Goal: Task Accomplishment & Management: Manage account settings

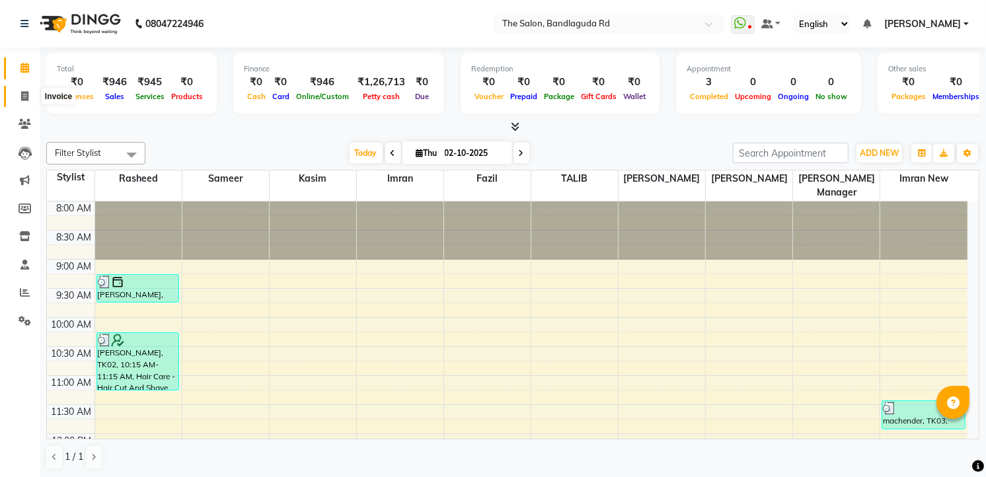
click at [24, 91] on icon at bounding box center [24, 96] width 7 height 10
select select "service"
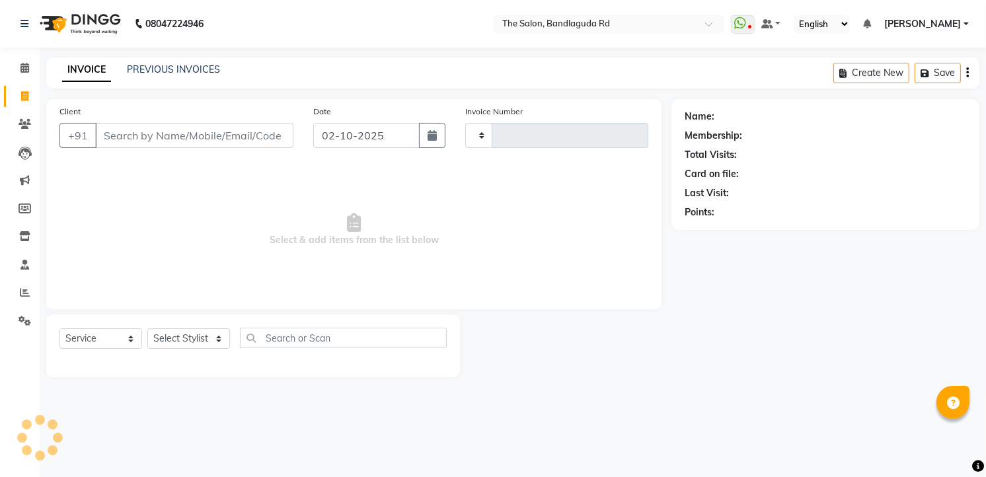
type input "14546"
select select "5198"
click at [15, 288] on span at bounding box center [24, 292] width 23 height 15
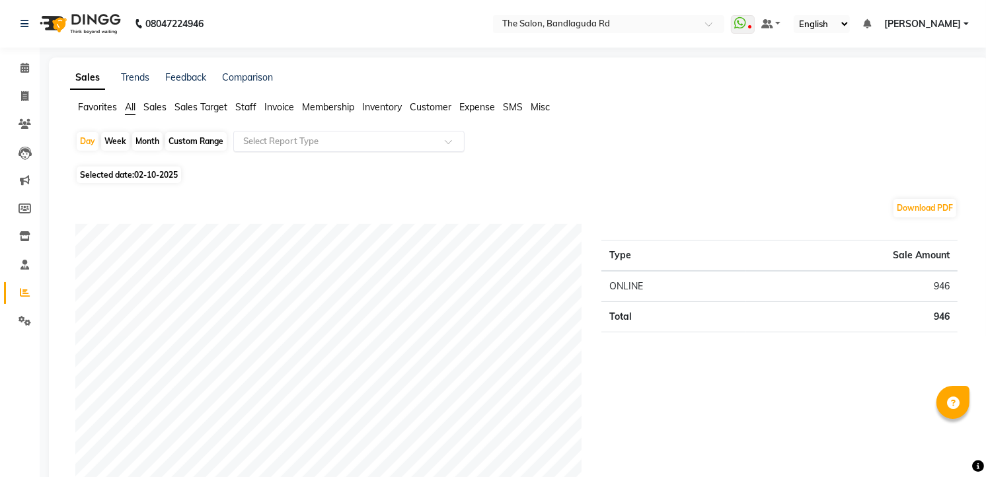
click at [265, 151] on ng-select "Select Report Type" at bounding box center [348, 141] width 231 height 21
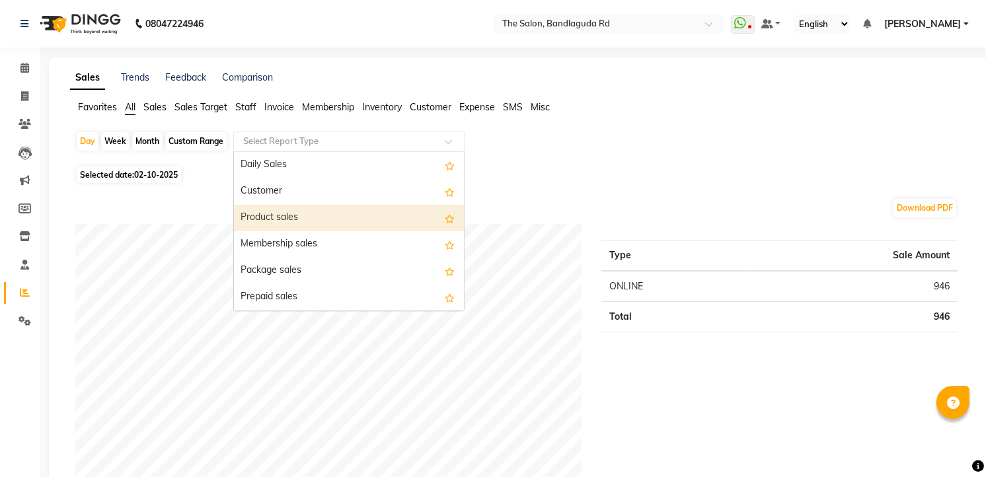
click at [287, 221] on div "Product sales" at bounding box center [349, 218] width 230 height 26
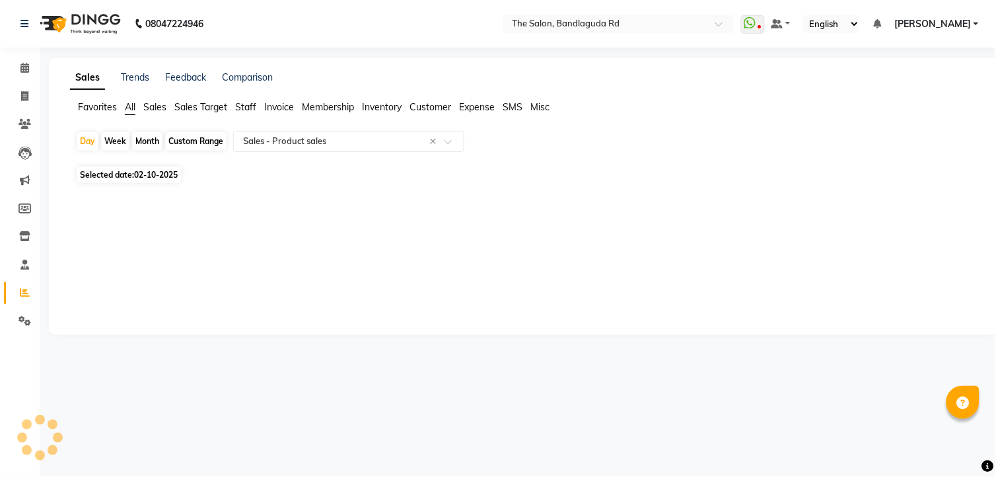
click at [150, 177] on span "02-10-2025" at bounding box center [156, 175] width 44 height 10
select select "10"
select select "2025"
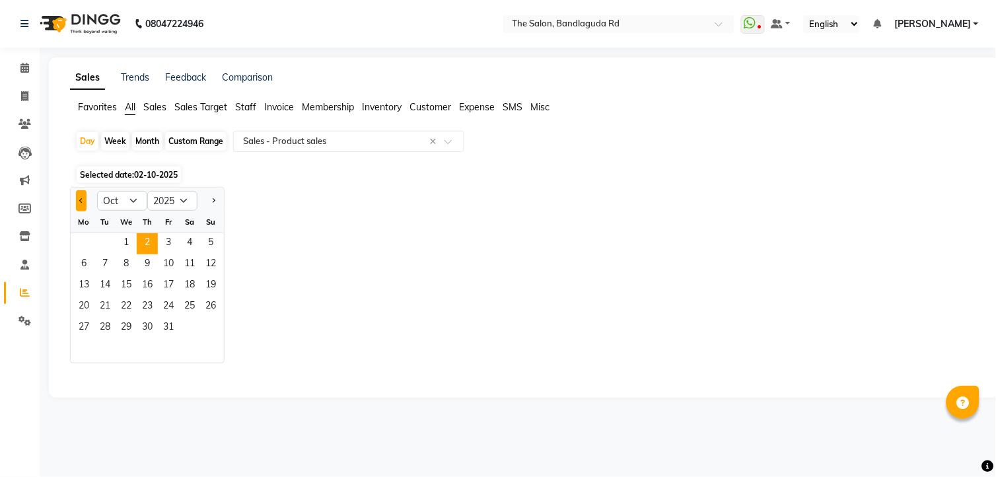
click at [81, 195] on button "Previous month" at bounding box center [81, 200] width 11 height 21
select select "9"
click at [87, 243] on span "1" at bounding box center [83, 243] width 21 height 21
select select "full_report"
select select "csv"
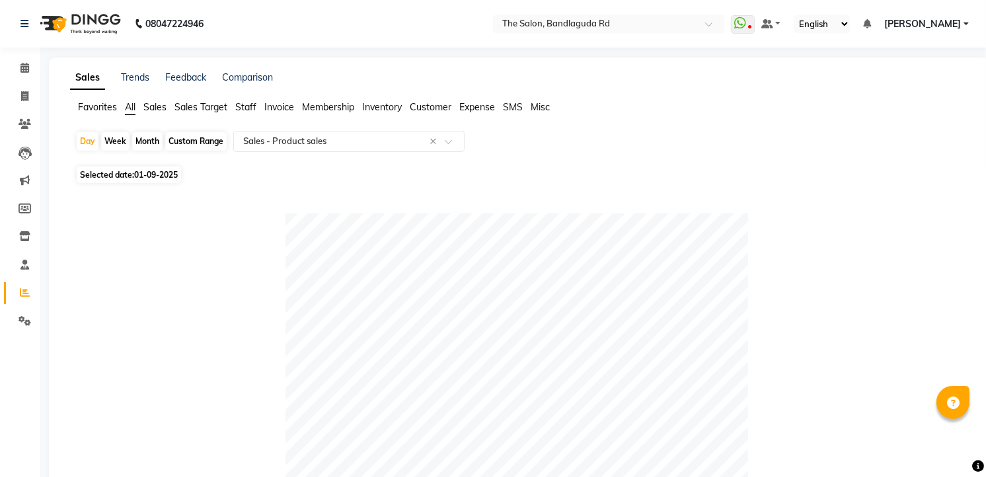
click at [147, 137] on div "Month" at bounding box center [147, 141] width 30 height 18
select select "9"
select select "2025"
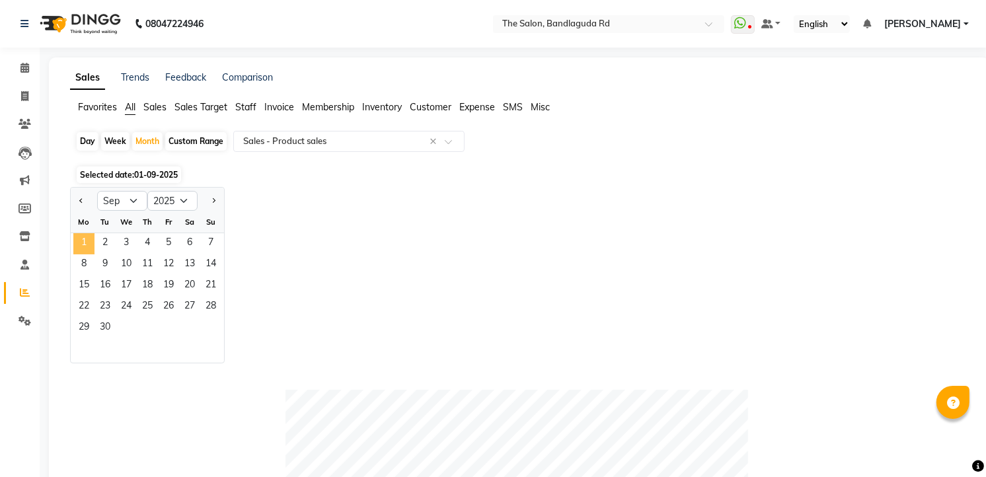
click at [76, 236] on span "1" at bounding box center [83, 243] width 21 height 21
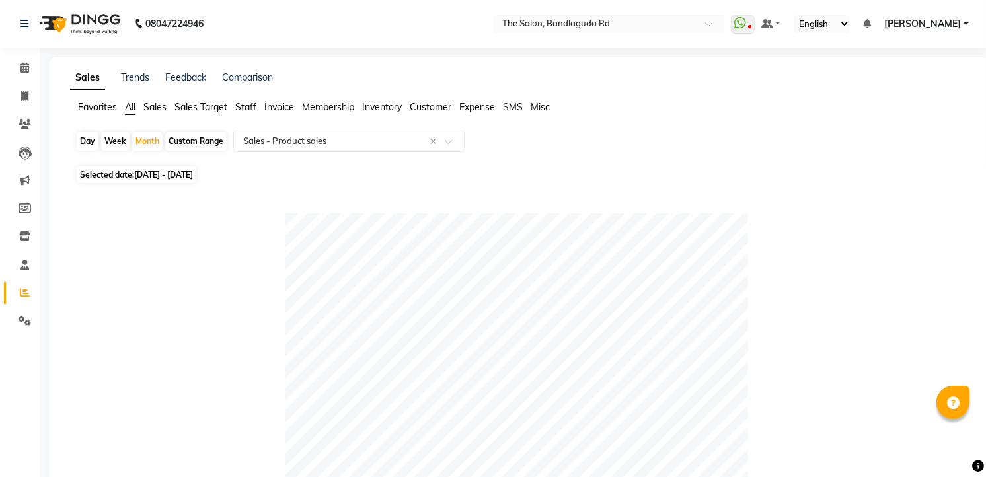
click at [195, 141] on div "Custom Range" at bounding box center [195, 141] width 61 height 18
select select "9"
select select "2025"
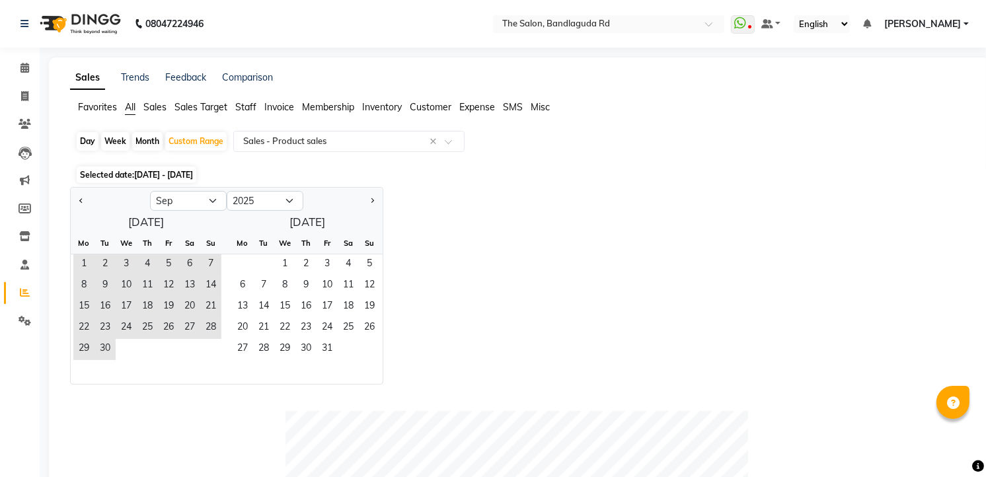
click at [142, 139] on div "Month" at bounding box center [147, 141] width 30 height 18
select select "9"
select select "2025"
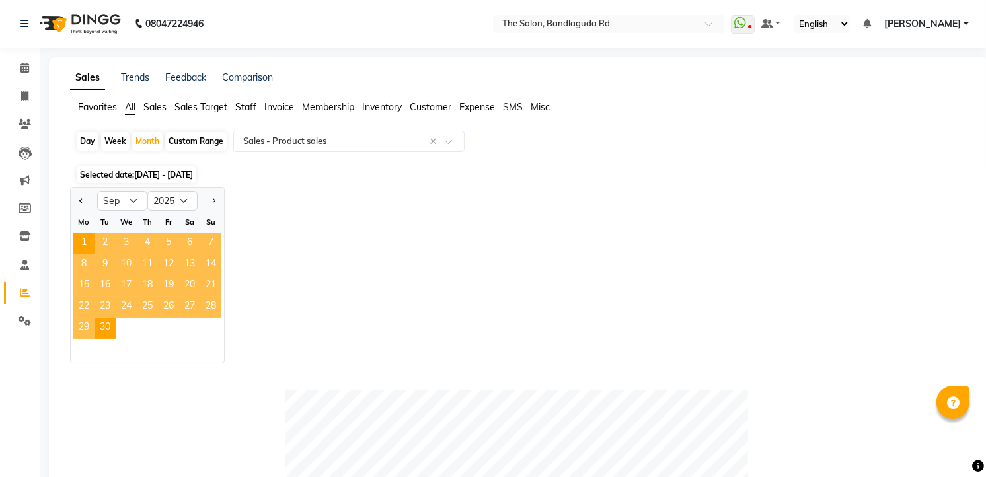
click at [242, 104] on span "Staff" at bounding box center [245, 107] width 21 height 12
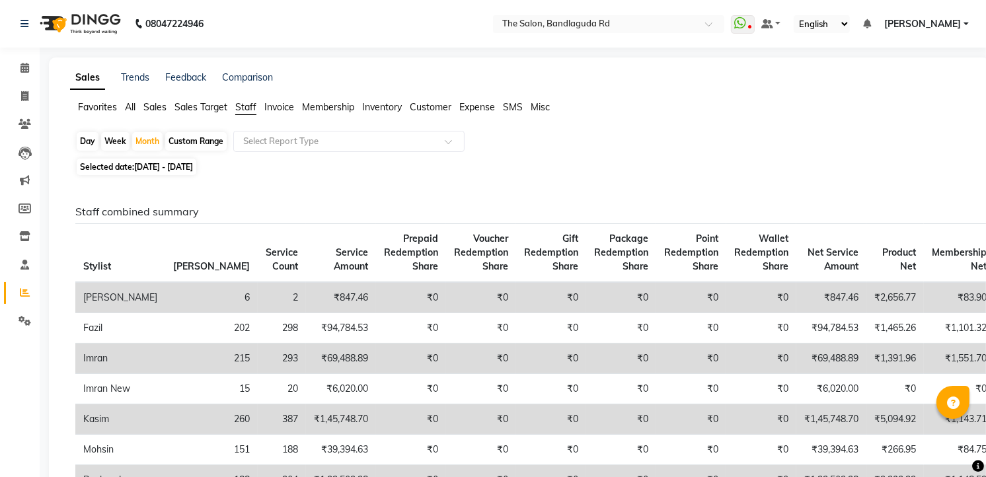
click at [181, 166] on span "[DATE] - [DATE]" at bounding box center [163, 167] width 59 height 10
select select "9"
select select "2025"
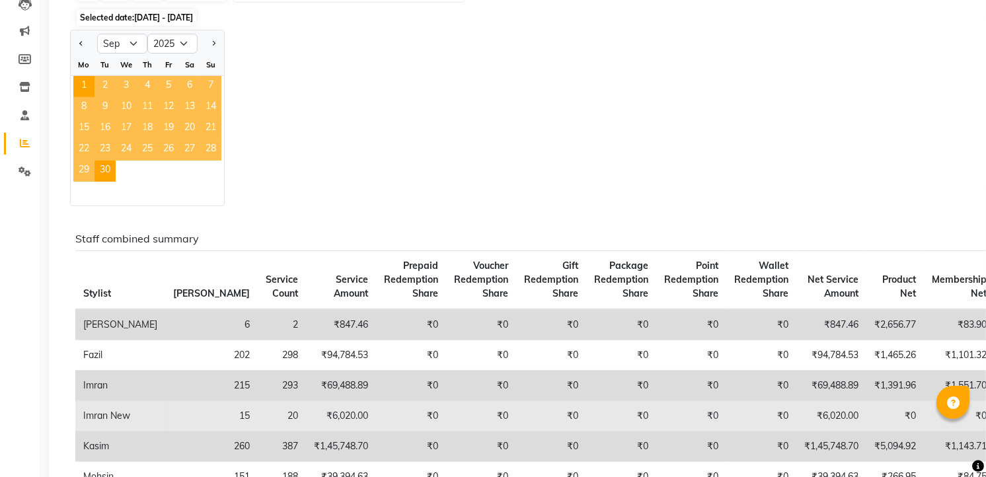
scroll to position [147, 0]
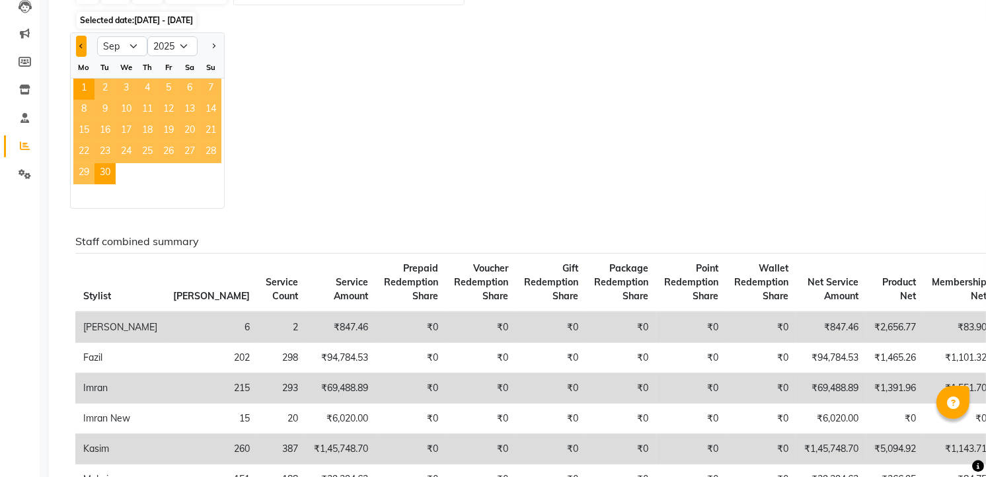
click at [83, 50] on button "Previous month" at bounding box center [81, 46] width 11 height 21
select select "8"
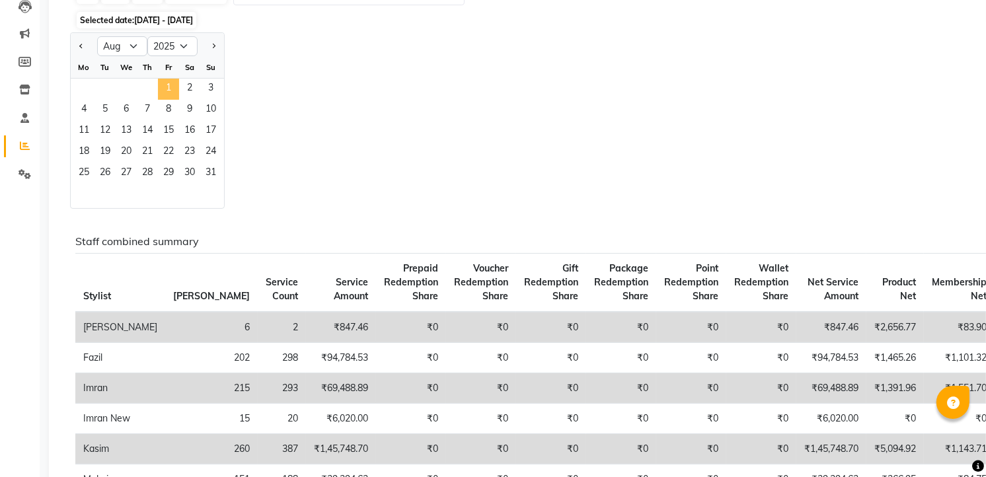
click at [163, 82] on span "1" at bounding box center [168, 89] width 21 height 21
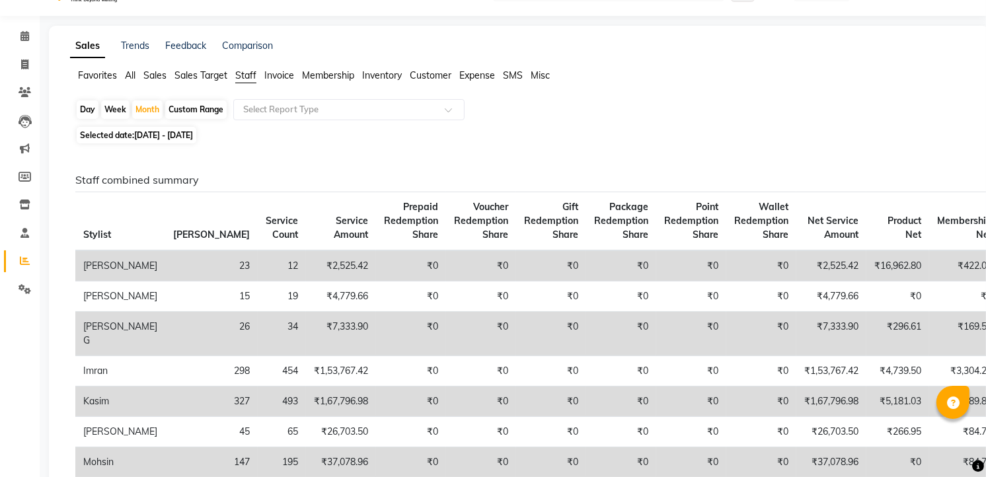
scroll to position [0, 0]
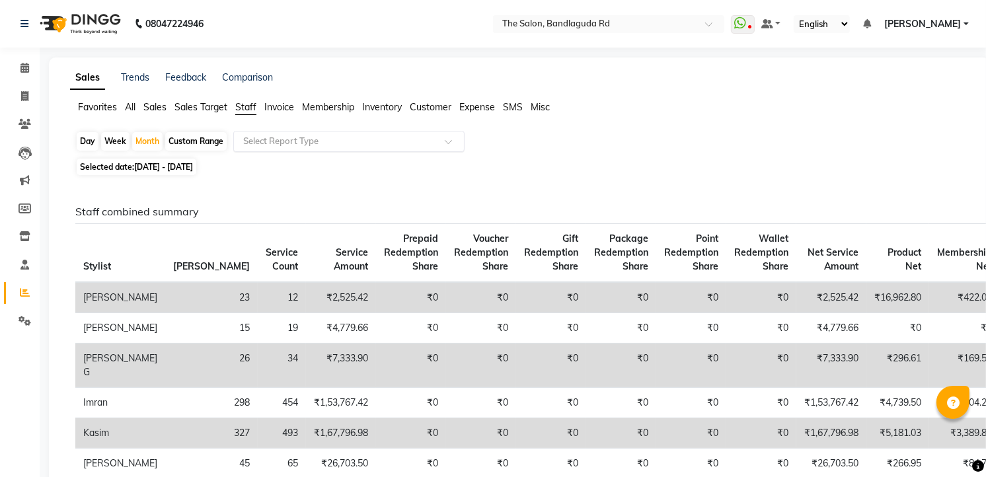
click at [339, 143] on input "text" at bounding box center [335, 141] width 190 height 13
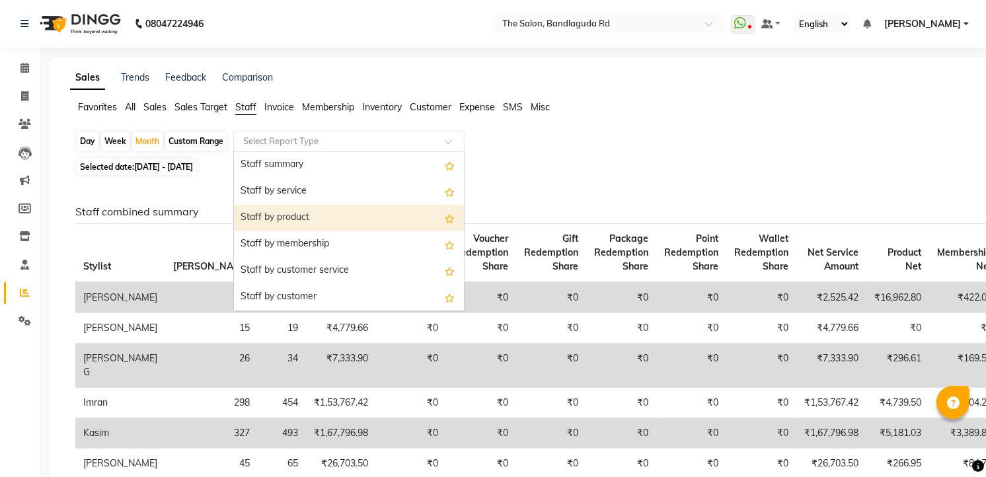
click at [325, 215] on div "Staff by product" at bounding box center [349, 218] width 230 height 26
select select "full_report"
select select "csv"
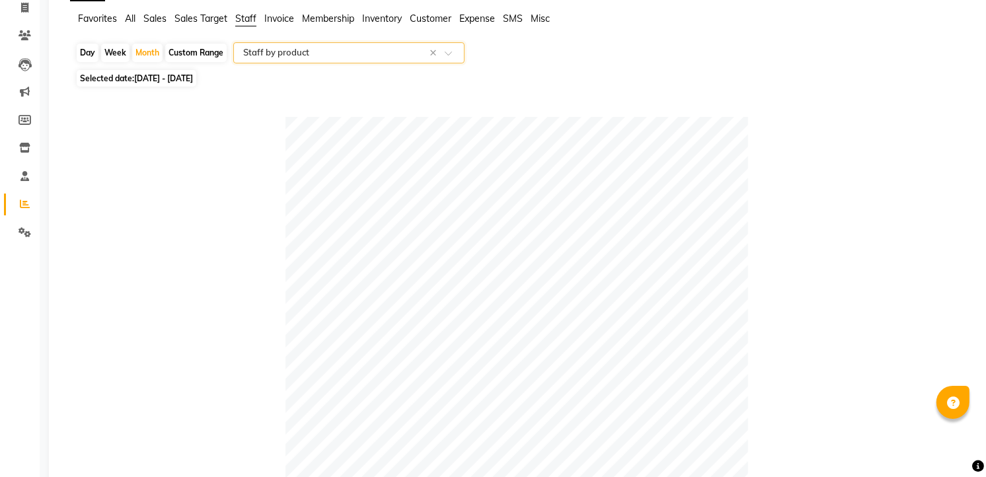
scroll to position [73, 0]
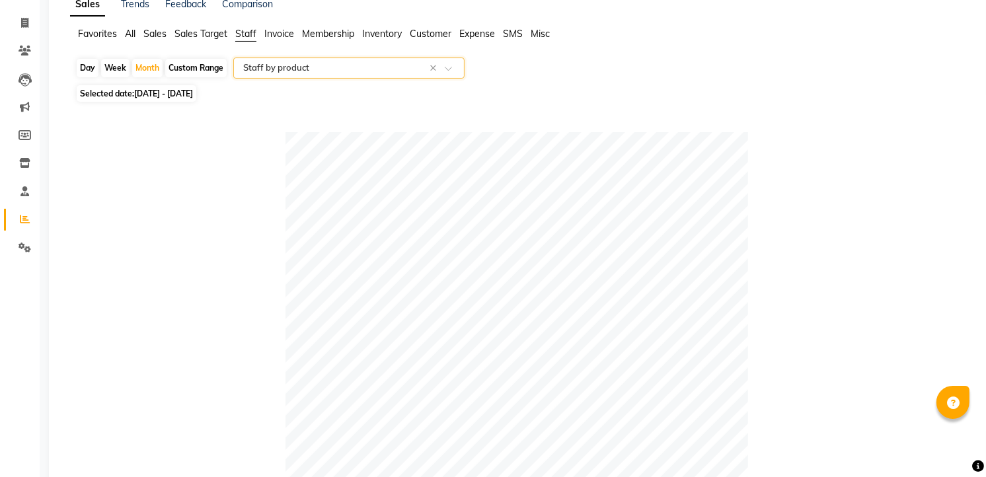
click at [163, 97] on span "[DATE] - [DATE]" at bounding box center [163, 94] width 59 height 10
select select "8"
select select "2025"
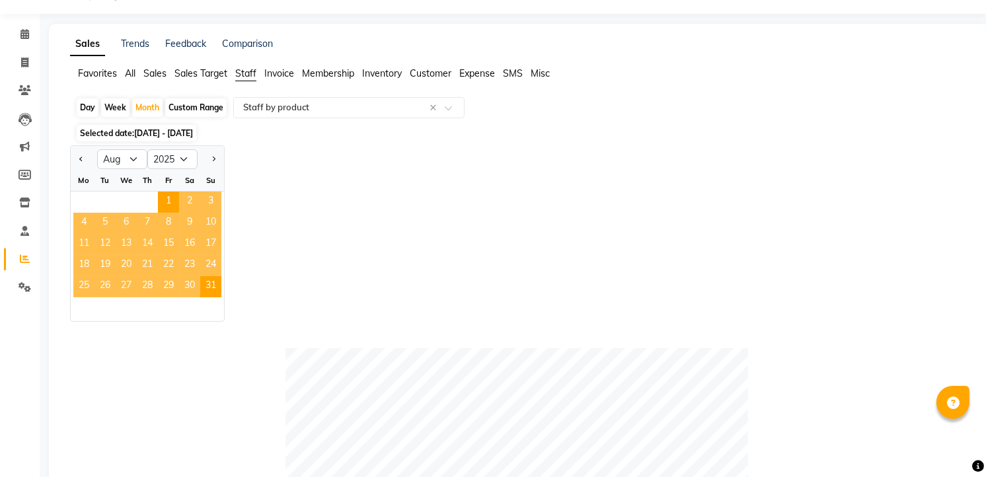
scroll to position [0, 0]
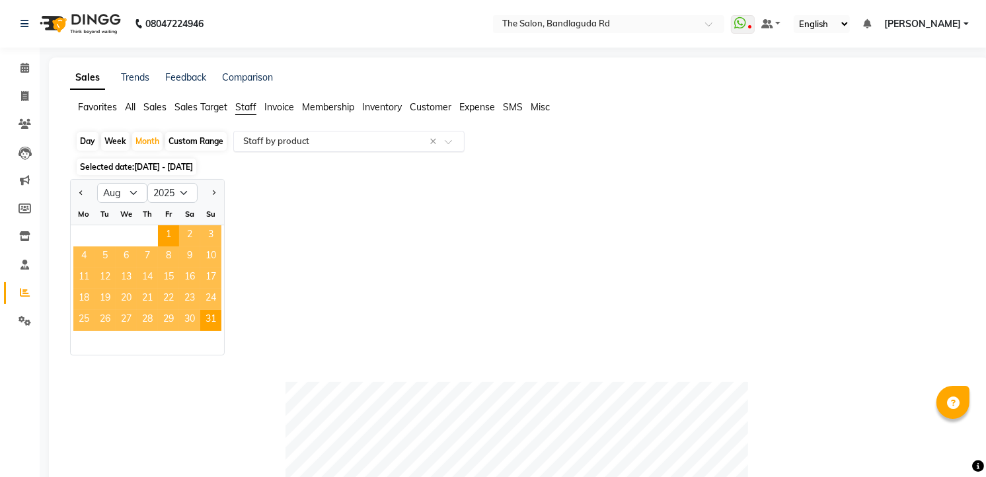
click at [287, 137] on input "text" at bounding box center [335, 141] width 190 height 13
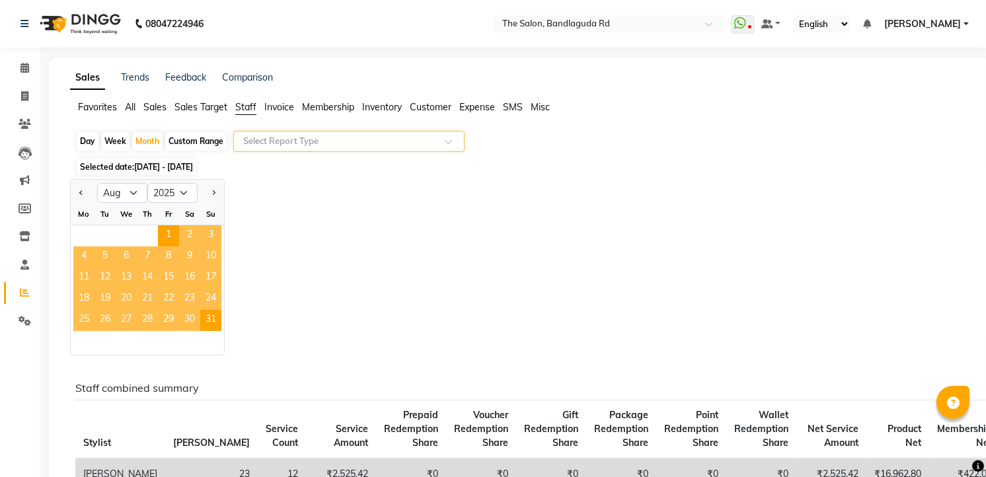
click at [447, 140] on span at bounding box center [453, 145] width 17 height 13
click at [355, 140] on input "text" at bounding box center [335, 141] width 190 height 13
click at [31, 92] on span at bounding box center [24, 96] width 23 height 15
select select "service"
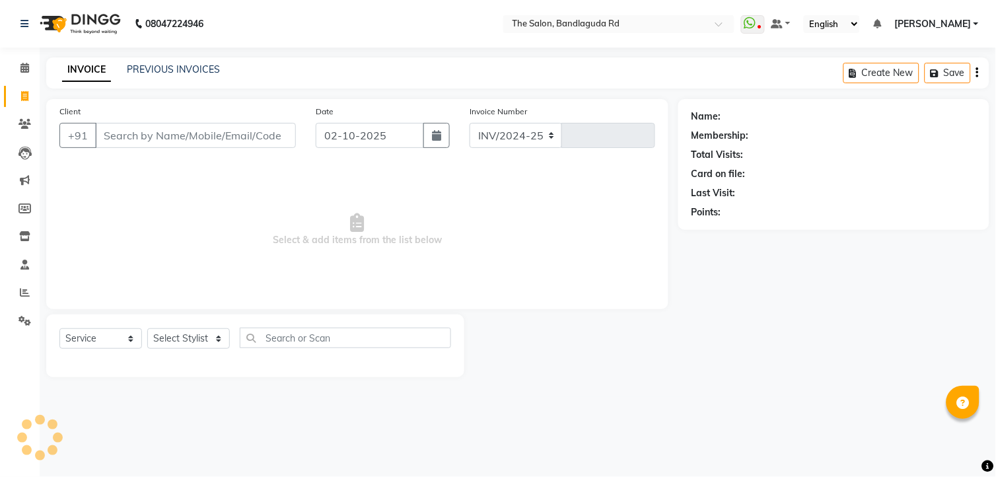
select select "5198"
type input "14546"
click at [22, 293] on icon at bounding box center [25, 292] width 10 height 10
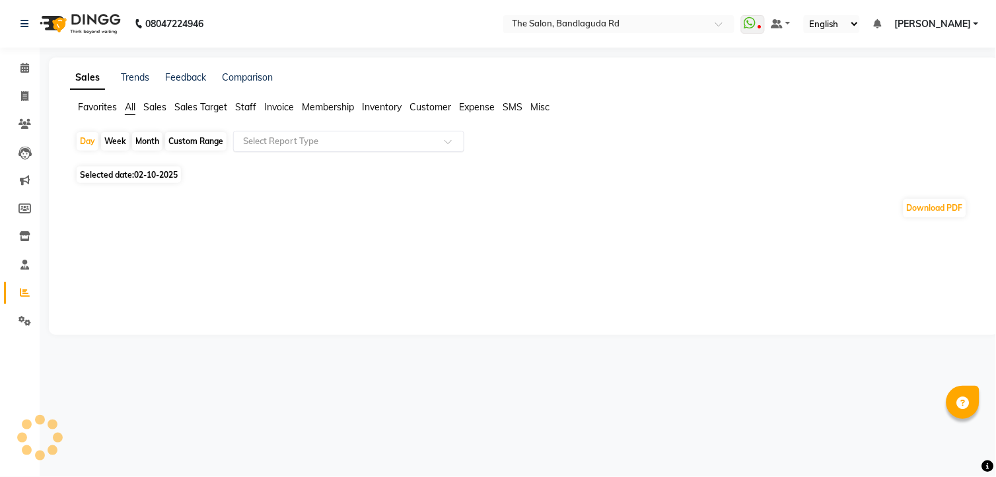
click at [320, 135] on input "text" at bounding box center [335, 141] width 190 height 13
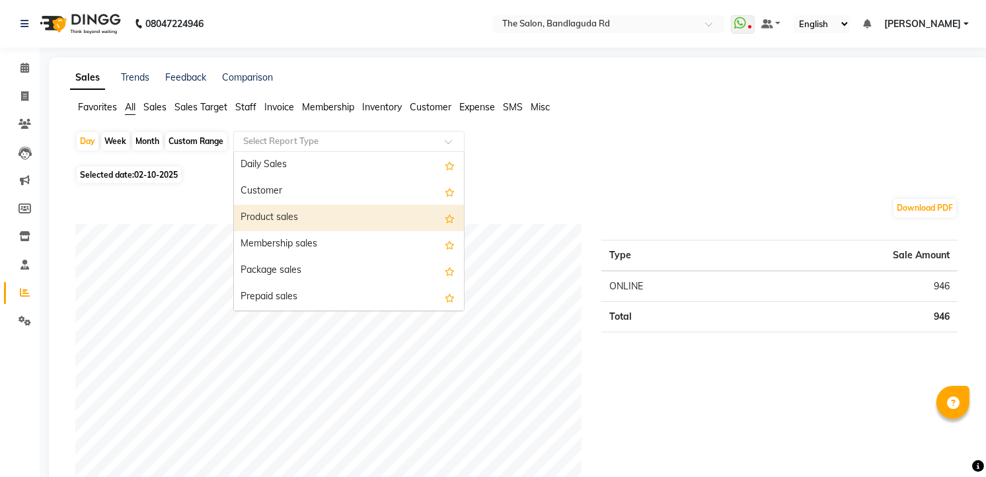
click at [283, 219] on div "Product sales" at bounding box center [349, 218] width 230 height 26
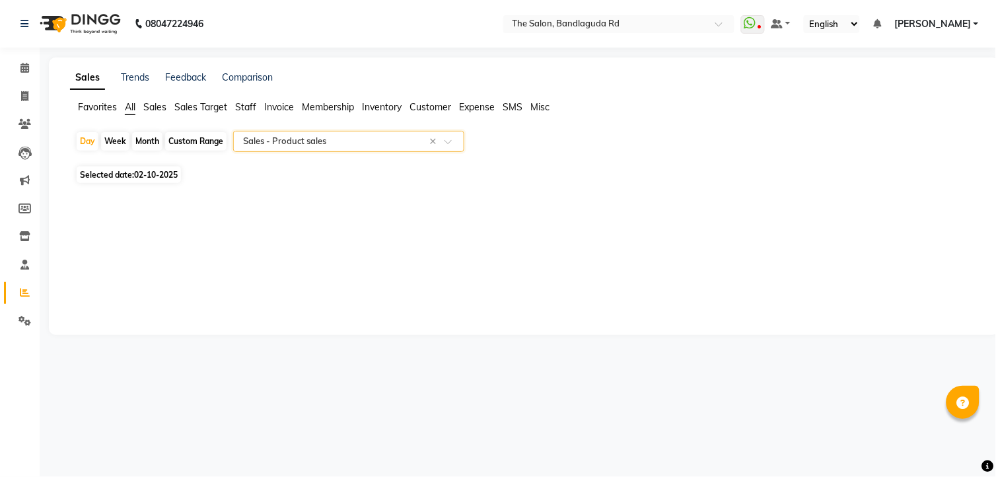
click at [170, 176] on span "02-10-2025" at bounding box center [156, 175] width 44 height 10
select select "10"
select select "2025"
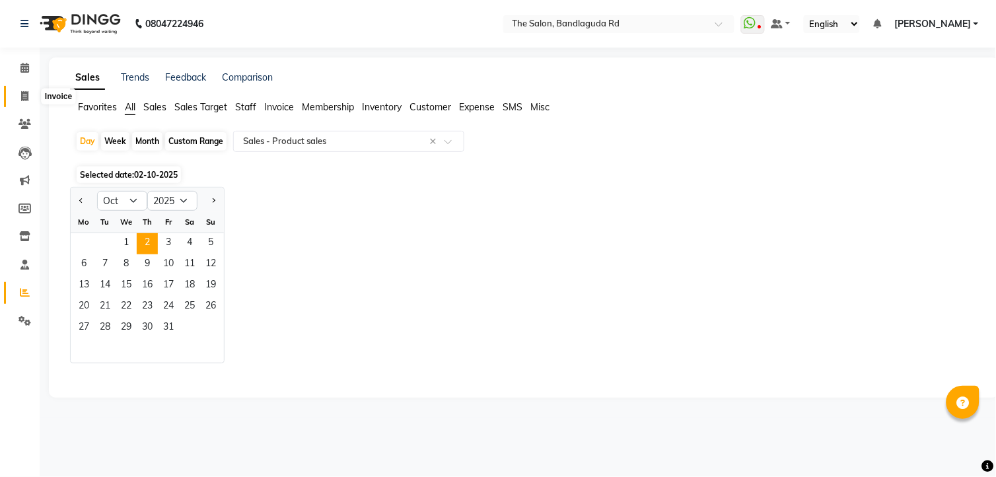
click at [17, 90] on span at bounding box center [24, 96] width 23 height 15
select select "service"
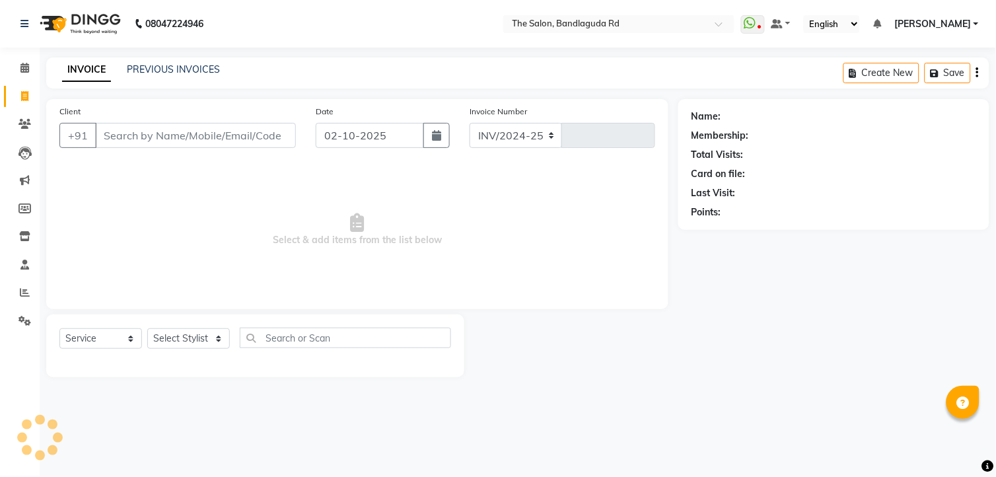
select select "5198"
type input "14546"
drag, startPoint x: 278, startPoint y: 5, endPoint x: 188, endPoint y: 342, distance: 349.5
click at [188, 342] on select "Select Stylist [PERSON_NAME] [PERSON_NAME] [PERSON_NAME] new [PERSON_NAME] [PER…" at bounding box center [188, 338] width 83 height 20
select select "86723"
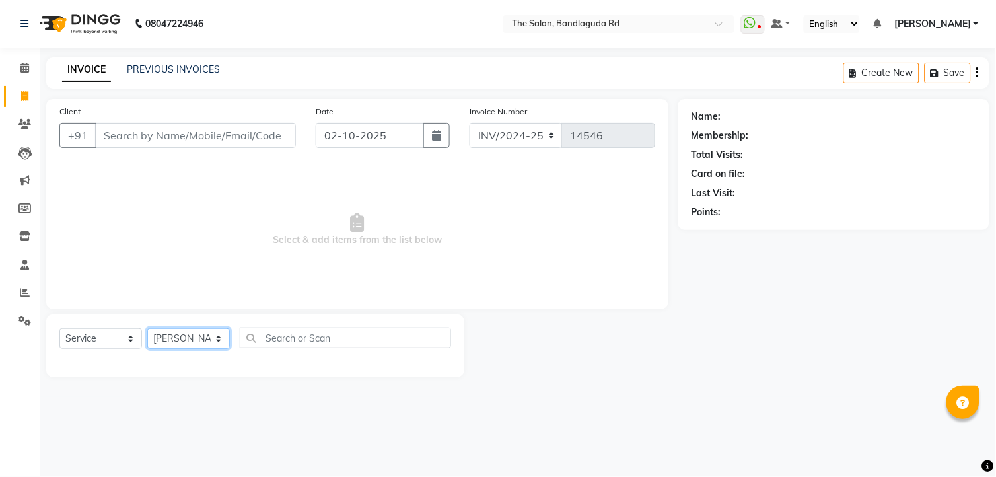
click at [147, 329] on select "Select Stylist [PERSON_NAME] [PERSON_NAME] [PERSON_NAME] new [PERSON_NAME] [PER…" at bounding box center [188, 338] width 83 height 20
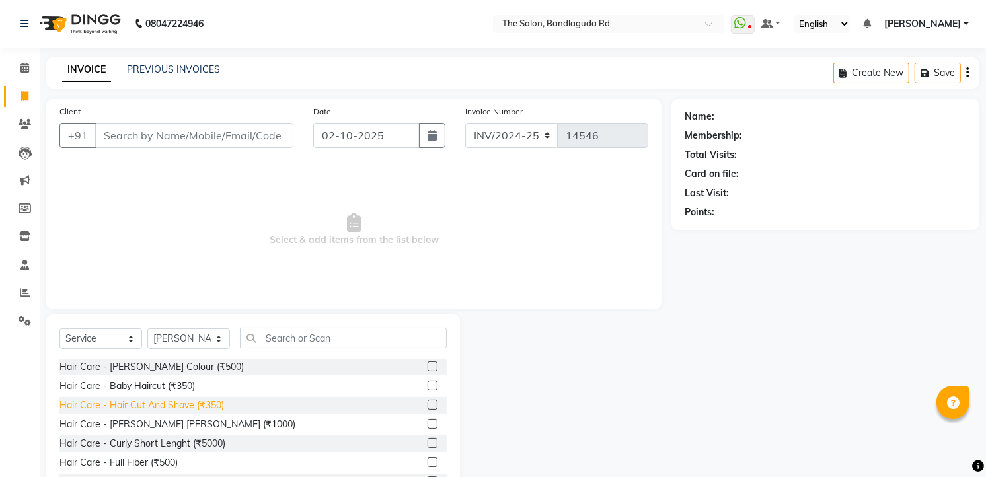
click at [178, 404] on div "Hair Care - Hair Cut And Shave (₹350)" at bounding box center [141, 405] width 165 height 14
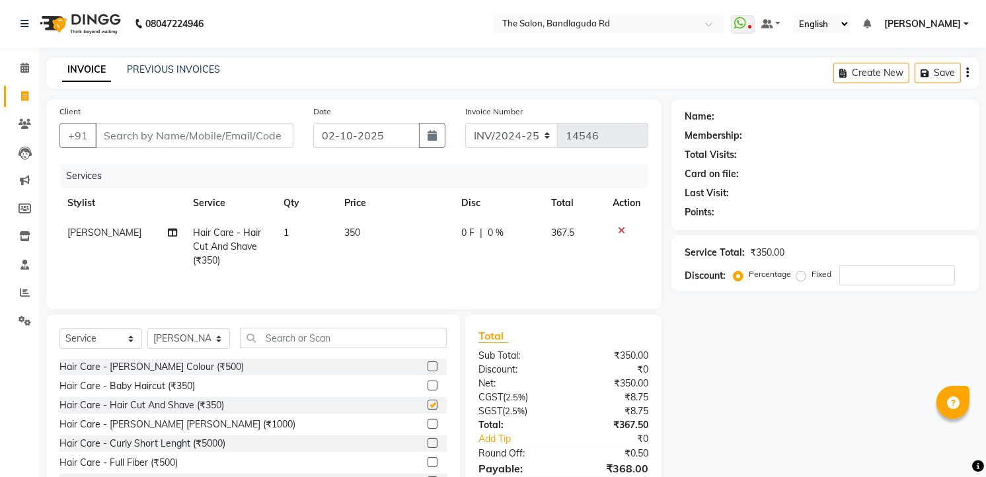
checkbox input "false"
click at [301, 336] on input "text" at bounding box center [343, 338] width 207 height 20
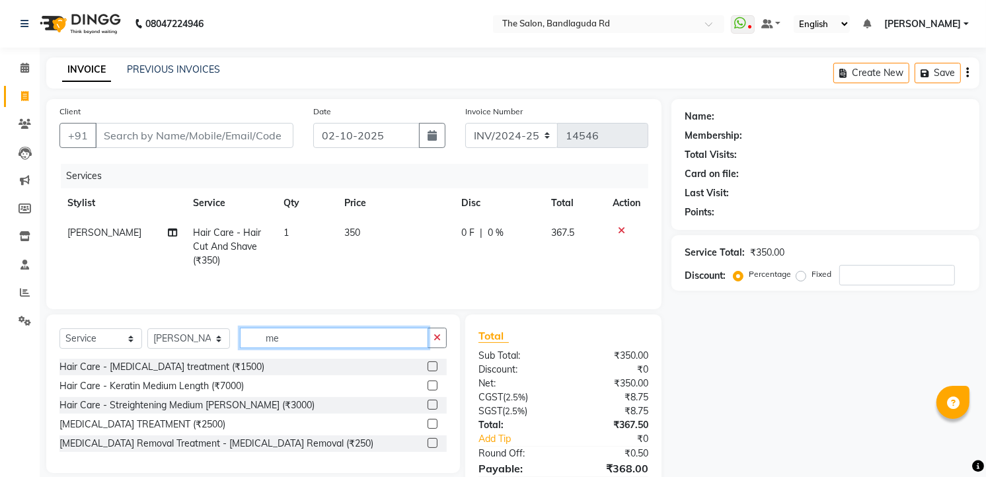
type input "m"
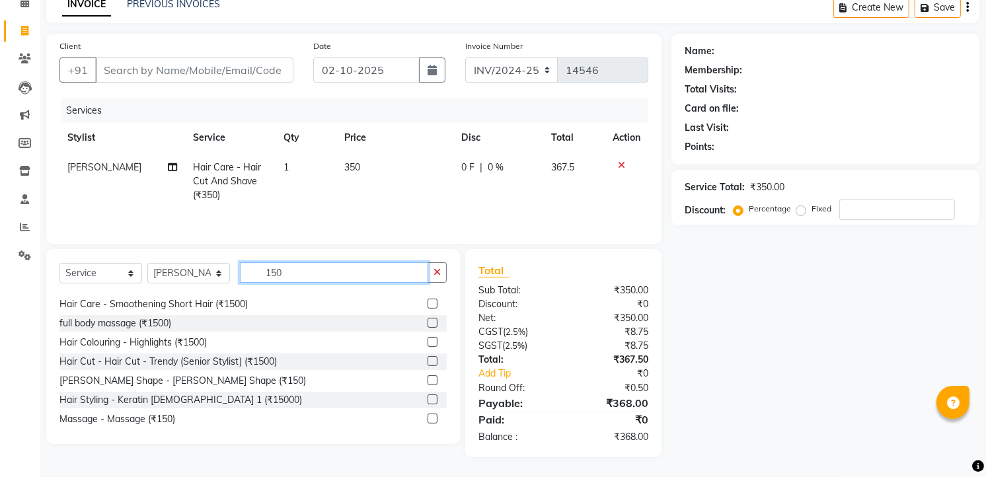
scroll to position [20, 0]
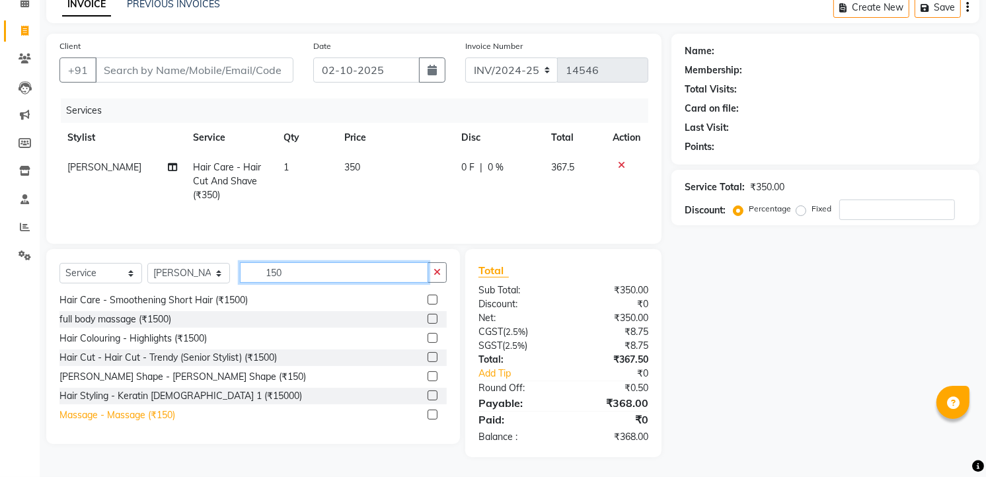
type input "150"
click at [132, 420] on div "Massage - Massage (₹150)" at bounding box center [117, 415] width 116 height 14
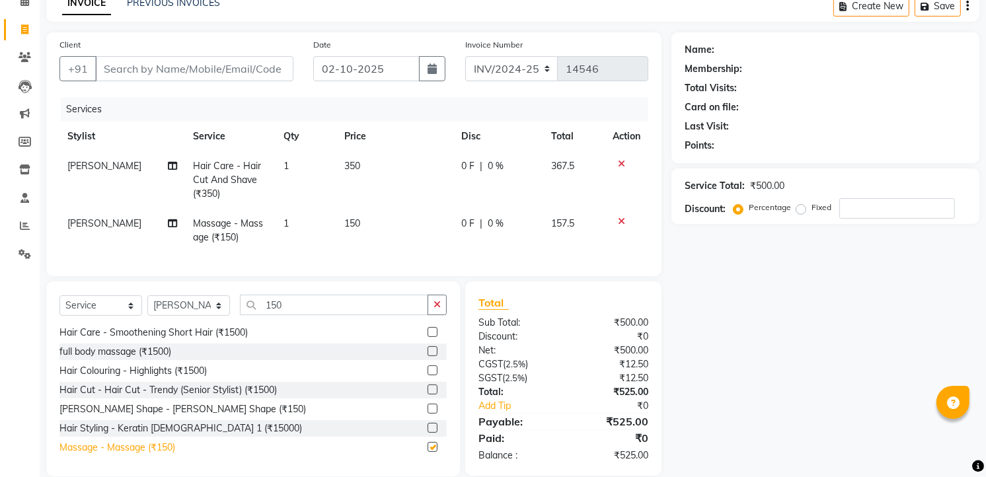
checkbox input "false"
click at [124, 60] on input "Client" at bounding box center [194, 68] width 198 height 25
type input "8"
type input "0"
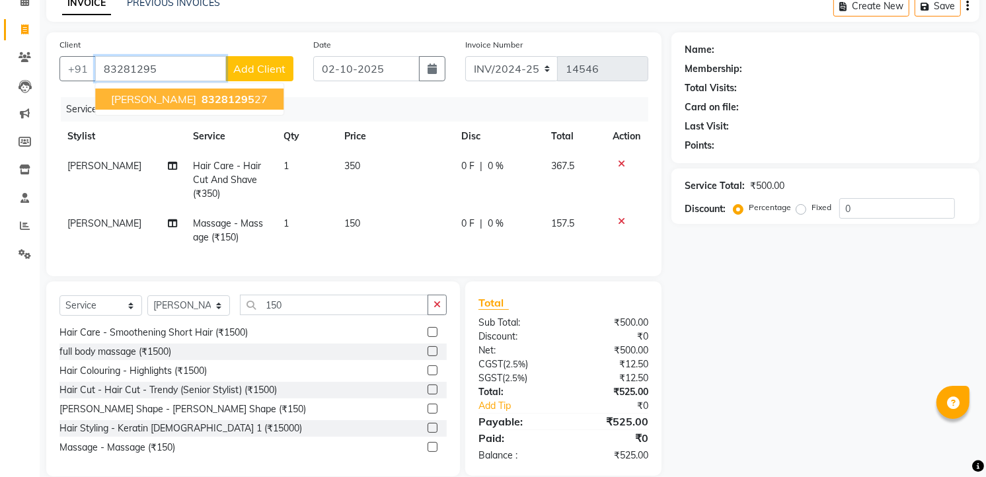
click at [190, 106] on button "[PERSON_NAME] 83281295 27" at bounding box center [189, 99] width 188 height 21
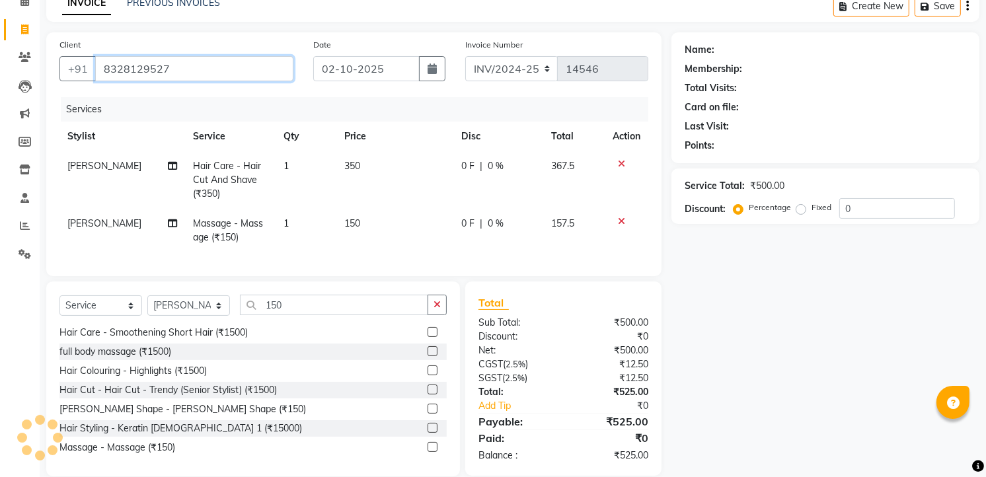
type input "8328129527"
select select "1: Object"
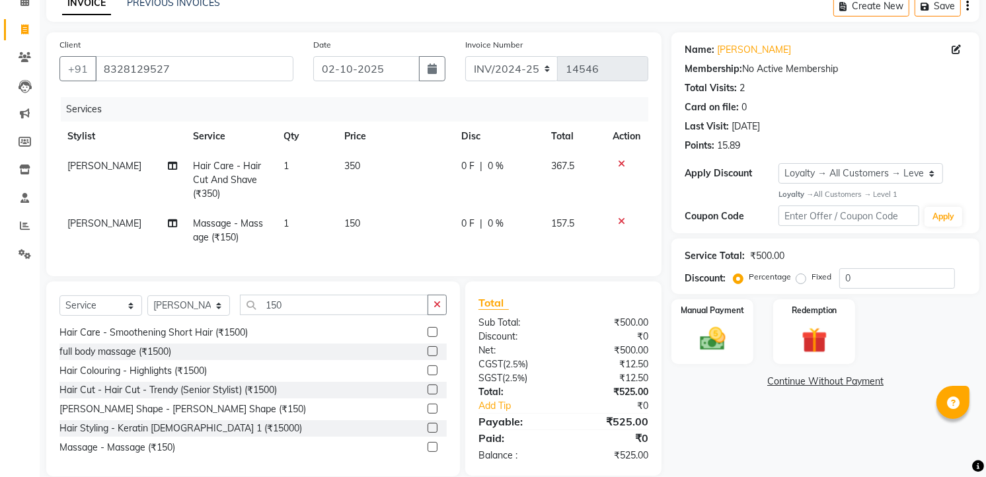
scroll to position [96, 0]
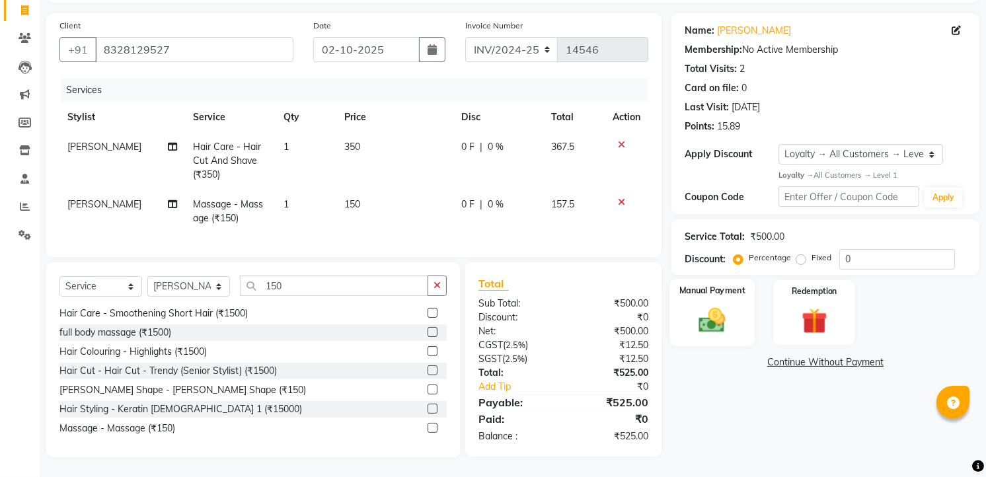
click at [692, 305] on img at bounding box center [712, 320] width 43 height 30
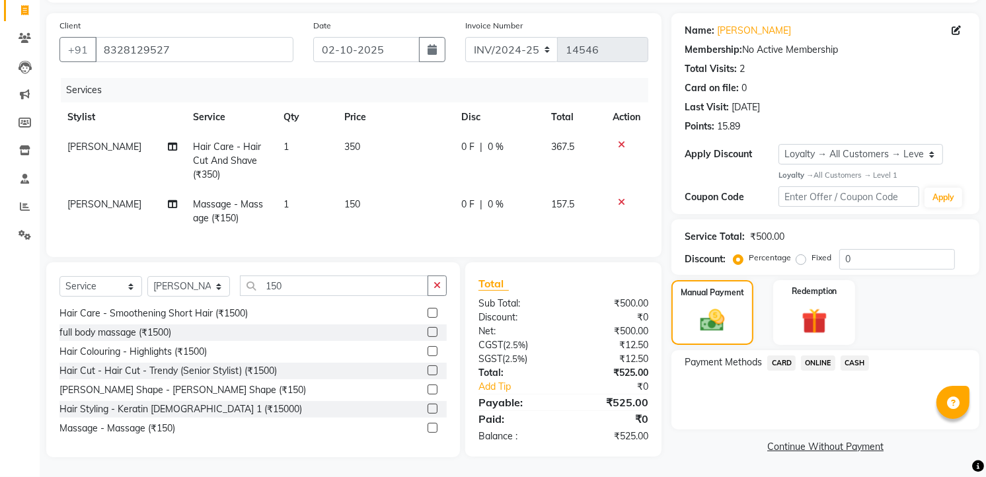
click at [815, 355] on span "ONLINE" at bounding box center [818, 362] width 34 height 15
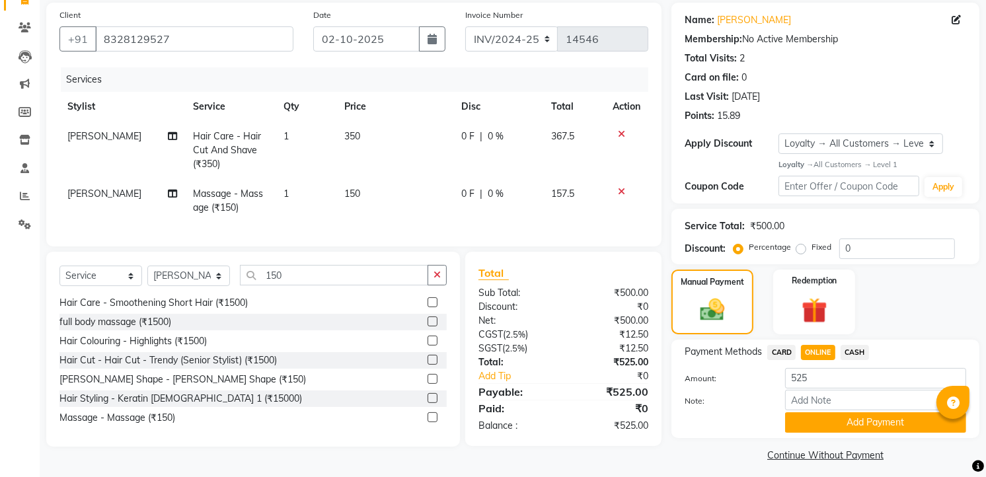
scroll to position [104, 0]
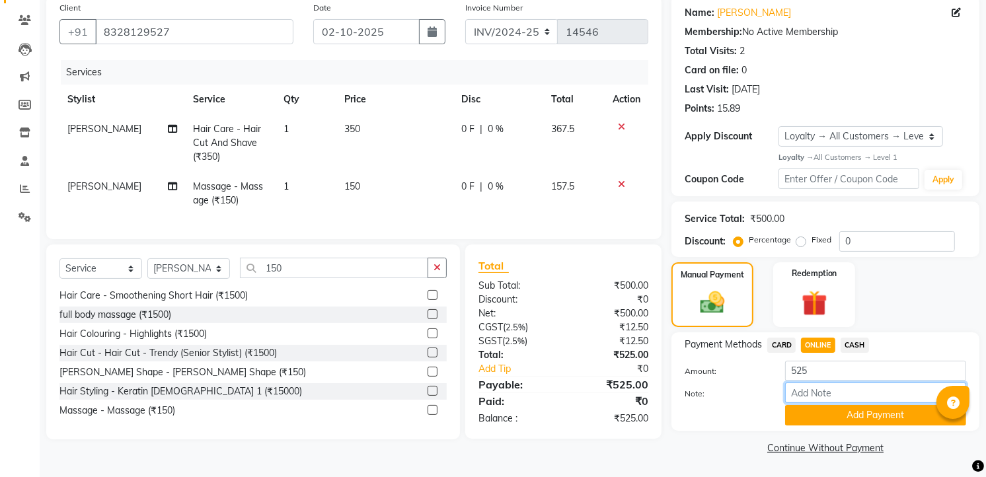
click at [844, 401] on input "Note:" at bounding box center [875, 393] width 181 height 20
click at [848, 412] on button "Add Payment" at bounding box center [875, 415] width 181 height 20
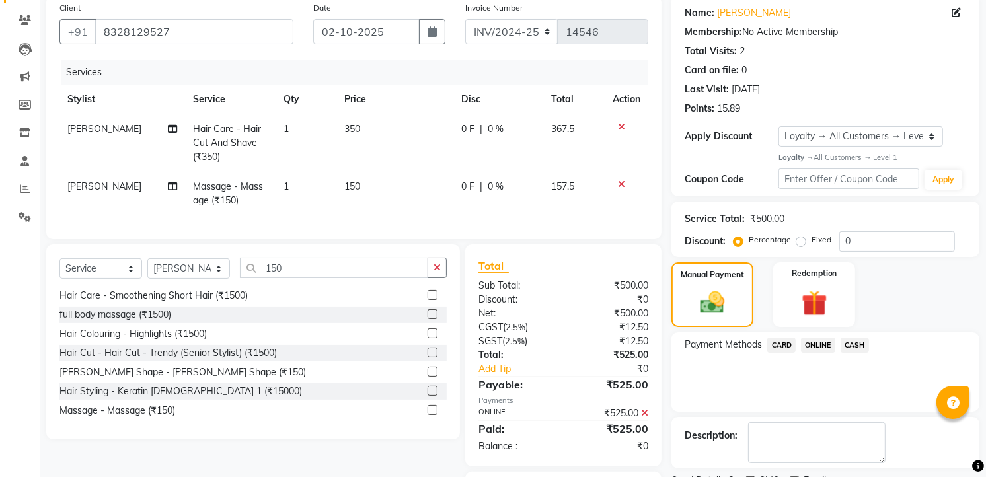
scroll to position [189, 0]
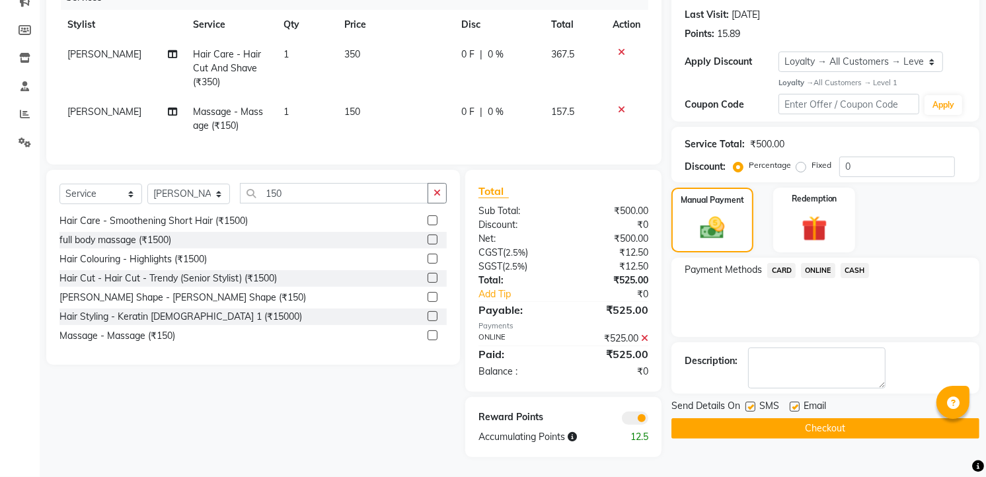
click at [848, 423] on button "Checkout" at bounding box center [825, 428] width 308 height 20
